Goal: Navigation & Orientation: Find specific page/section

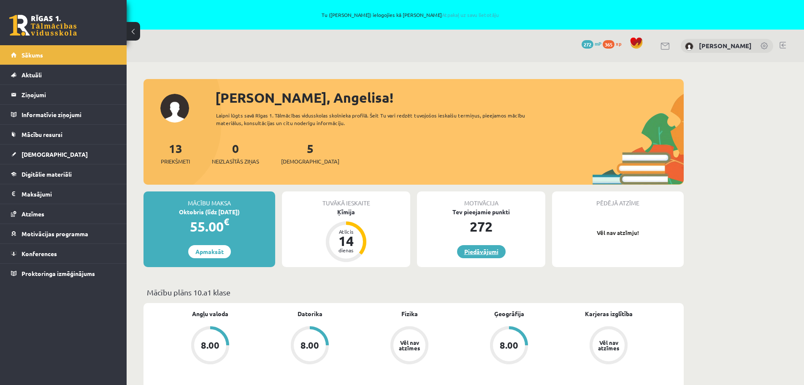
click at [480, 251] on link "Piedāvājumi" at bounding box center [481, 251] width 49 height 13
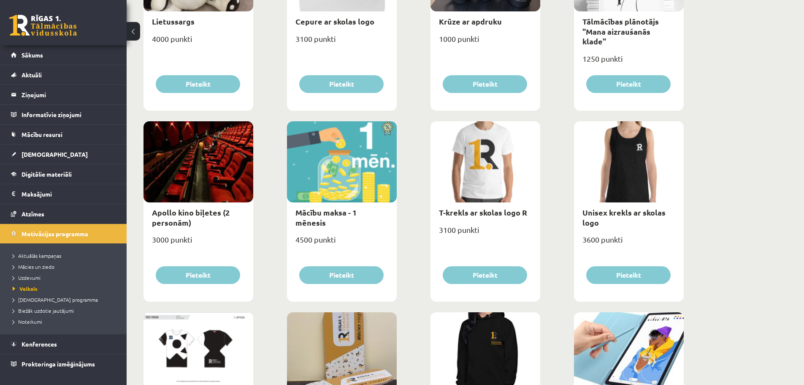
scroll to position [253, 0]
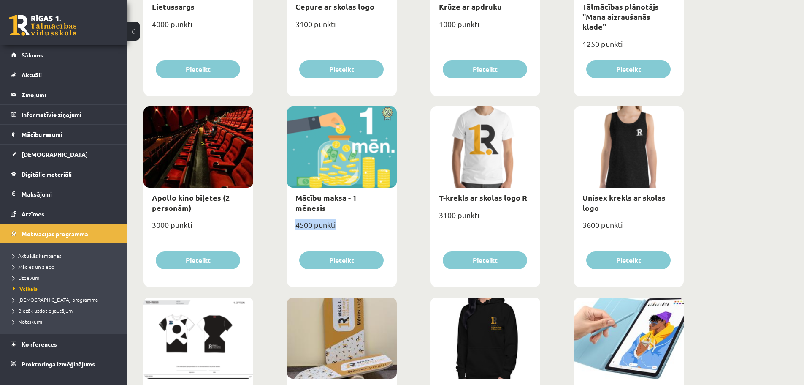
drag, startPoint x: 295, startPoint y: 214, endPoint x: 342, endPoint y: 216, distance: 46.9
click at [342, 217] on div "4500 punkti" at bounding box center [342, 227] width 110 height 21
click at [346, 217] on div "4500 punkti" at bounding box center [342, 227] width 110 height 21
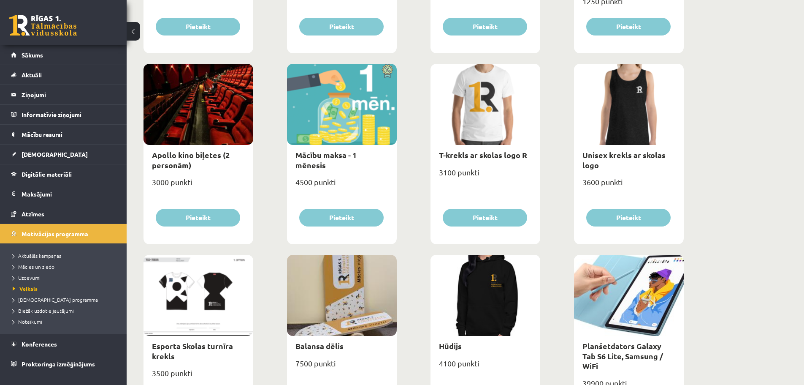
scroll to position [296, 0]
drag, startPoint x: 199, startPoint y: 181, endPoint x: 155, endPoint y: 184, distance: 44.0
click at [155, 184] on div "3000 punkti" at bounding box center [199, 185] width 110 height 21
drag, startPoint x: 297, startPoint y: 170, endPoint x: 348, endPoint y: 173, distance: 51.1
click at [348, 175] on div "4500 punkti" at bounding box center [342, 185] width 110 height 21
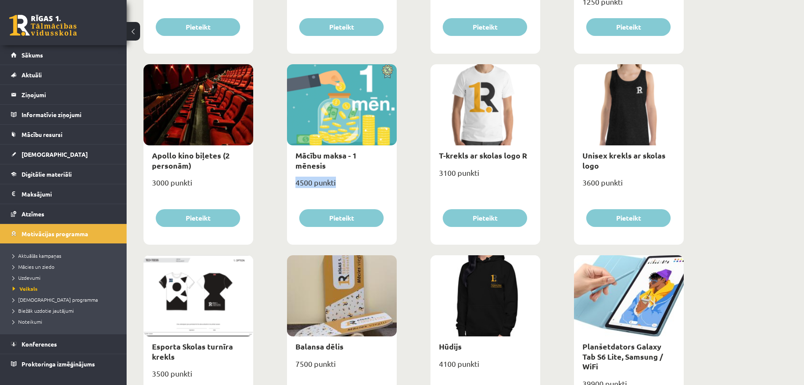
click at [349, 175] on div "4500 punkti" at bounding box center [342, 185] width 110 height 21
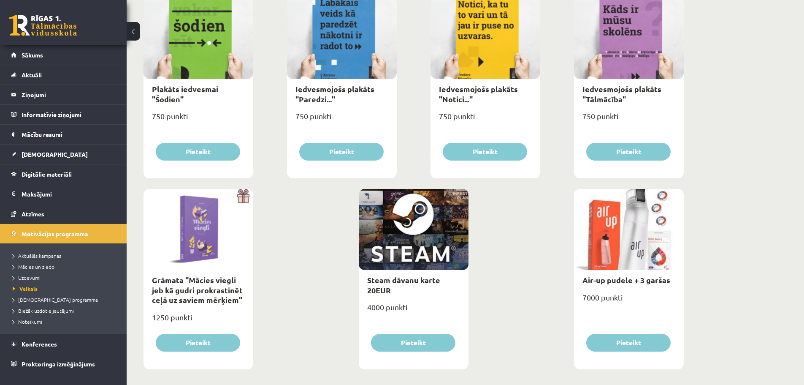
scroll to position [942, 0]
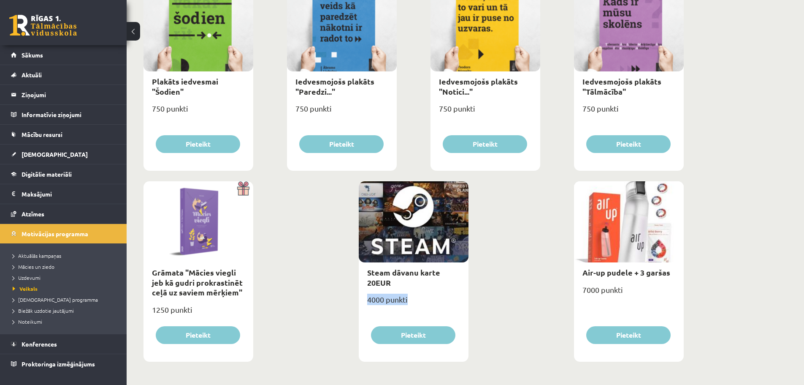
drag, startPoint x: 406, startPoint y: 300, endPoint x: 365, endPoint y: 304, distance: 41.6
click at [365, 304] on div "4000 punkti" at bounding box center [414, 302] width 110 height 21
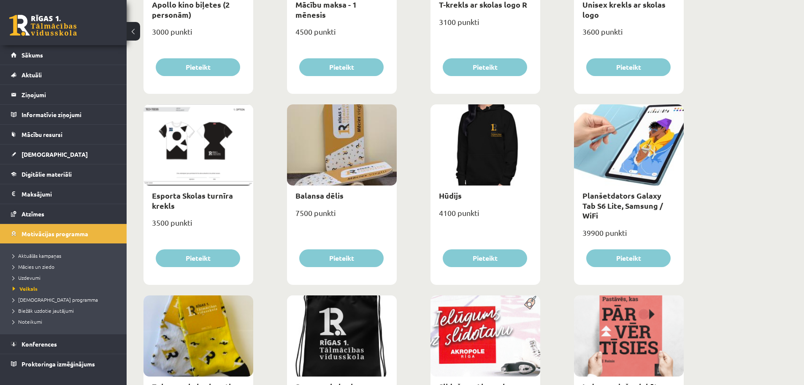
scroll to position [309, 0]
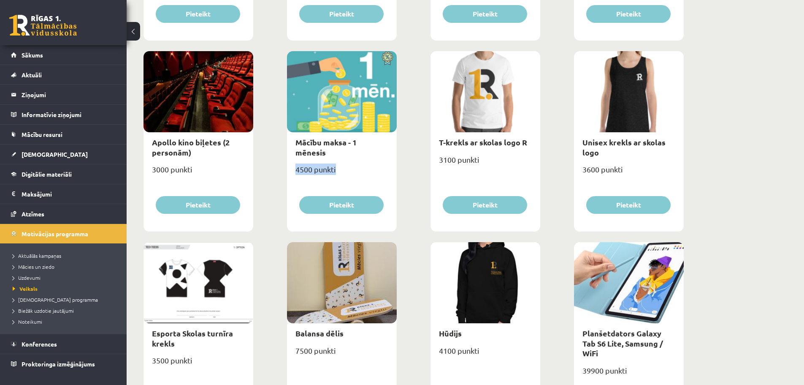
click at [293, 162] on div "4500 punkti" at bounding box center [342, 172] width 110 height 21
click at [344, 165] on div "4500 punkti" at bounding box center [342, 172] width 110 height 21
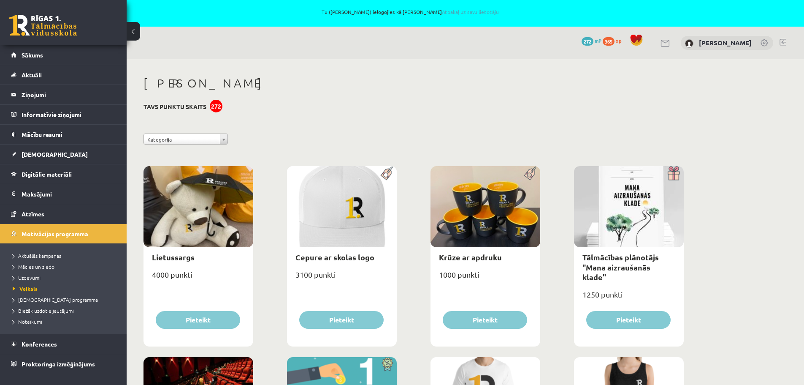
scroll to position [0, 0]
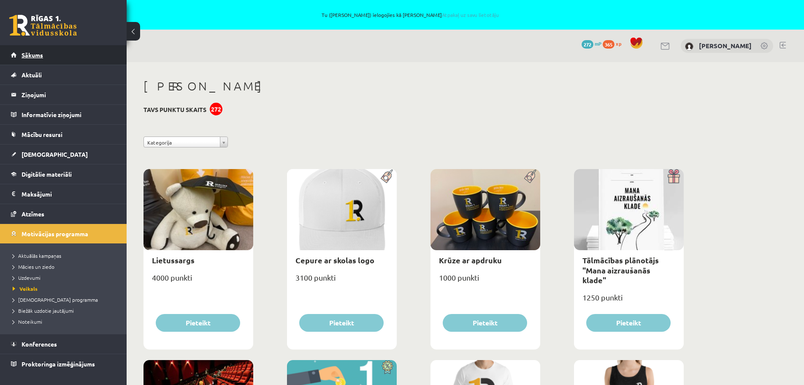
click at [42, 51] on link "Sākums" at bounding box center [63, 54] width 105 height 19
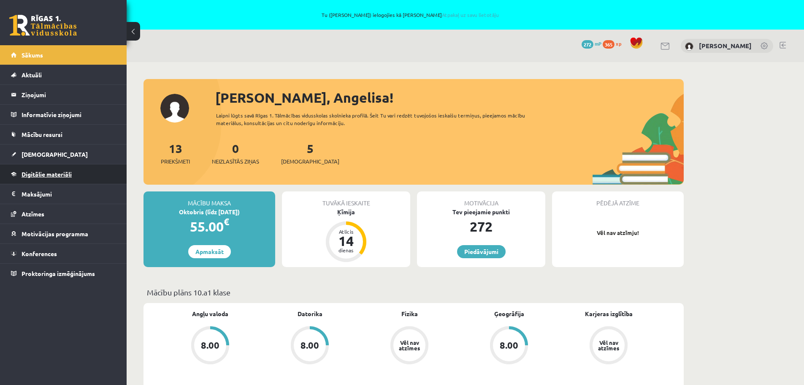
click at [43, 168] on link "Digitālie materiāli" at bounding box center [63, 173] width 105 height 19
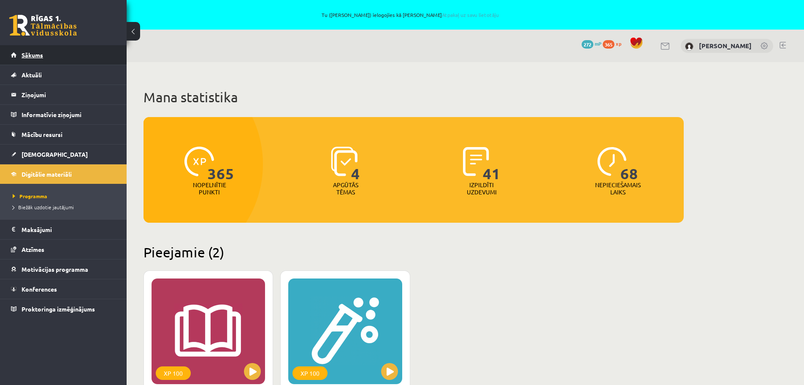
click at [32, 58] on span "Sākums" at bounding box center [33, 55] width 22 height 8
